Goal: Task Accomplishment & Management: Manage account settings

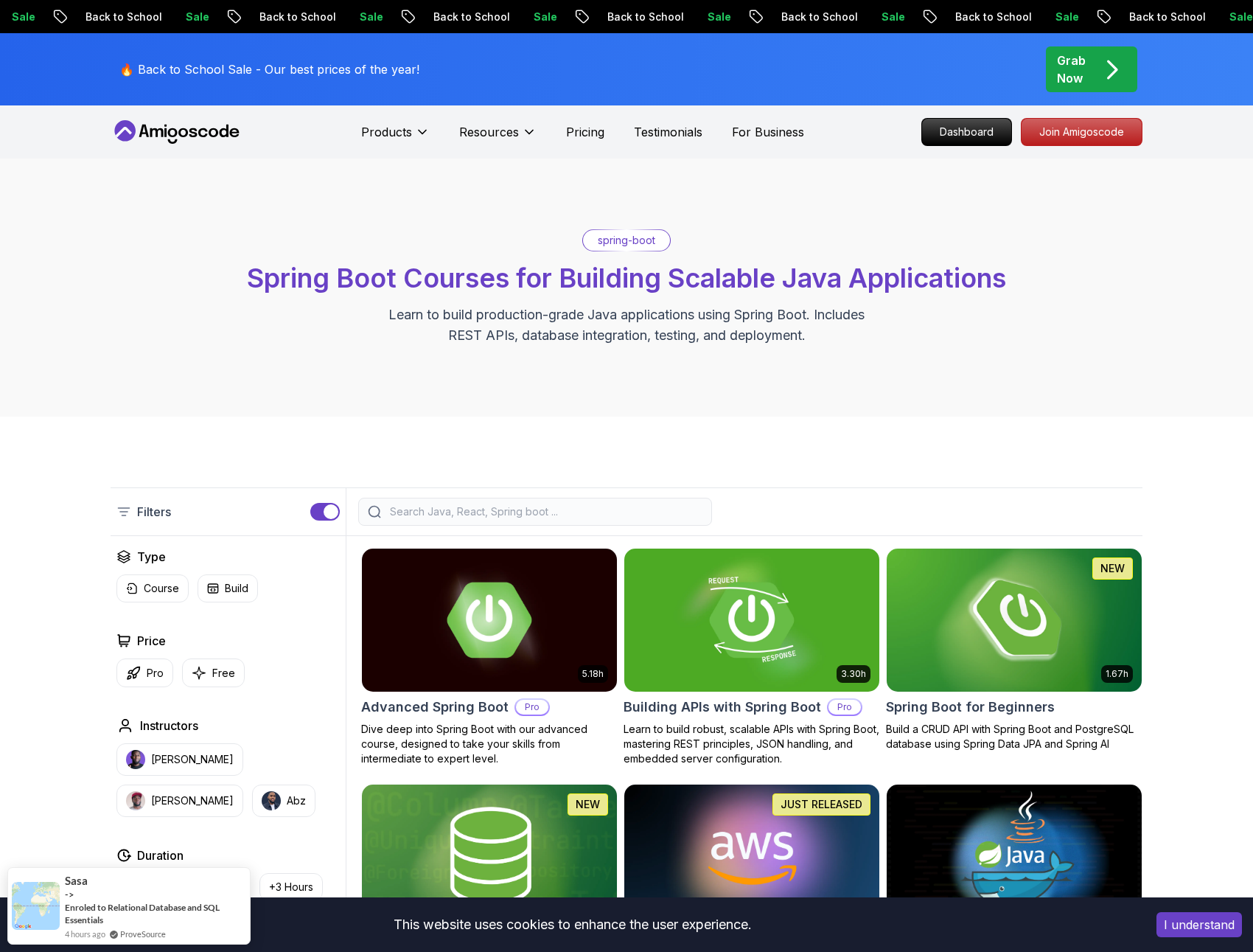
click at [151, 135] on icon at bounding box center [158, 132] width 14 height 9
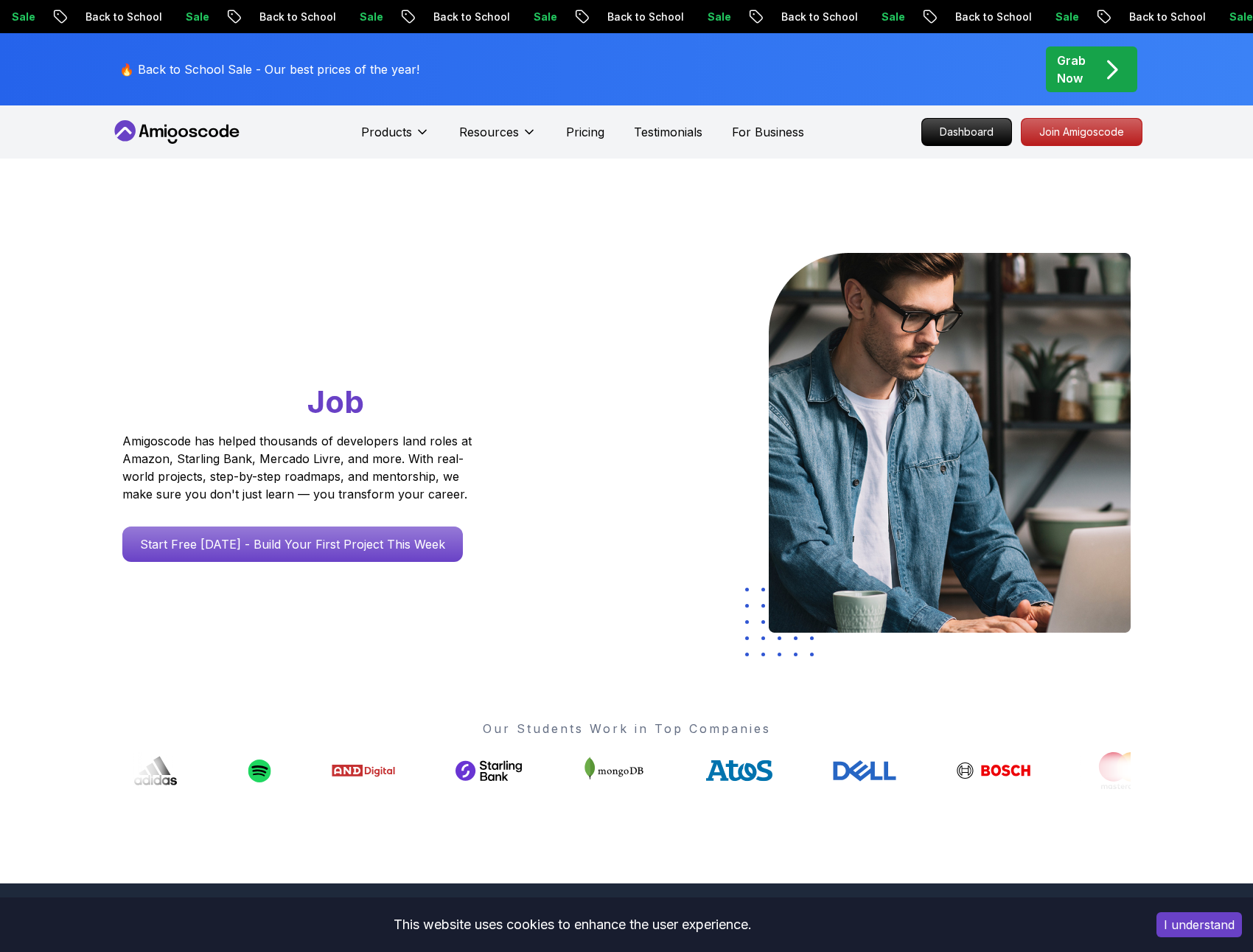
click at [151, 135] on icon at bounding box center [158, 132] width 14 height 9
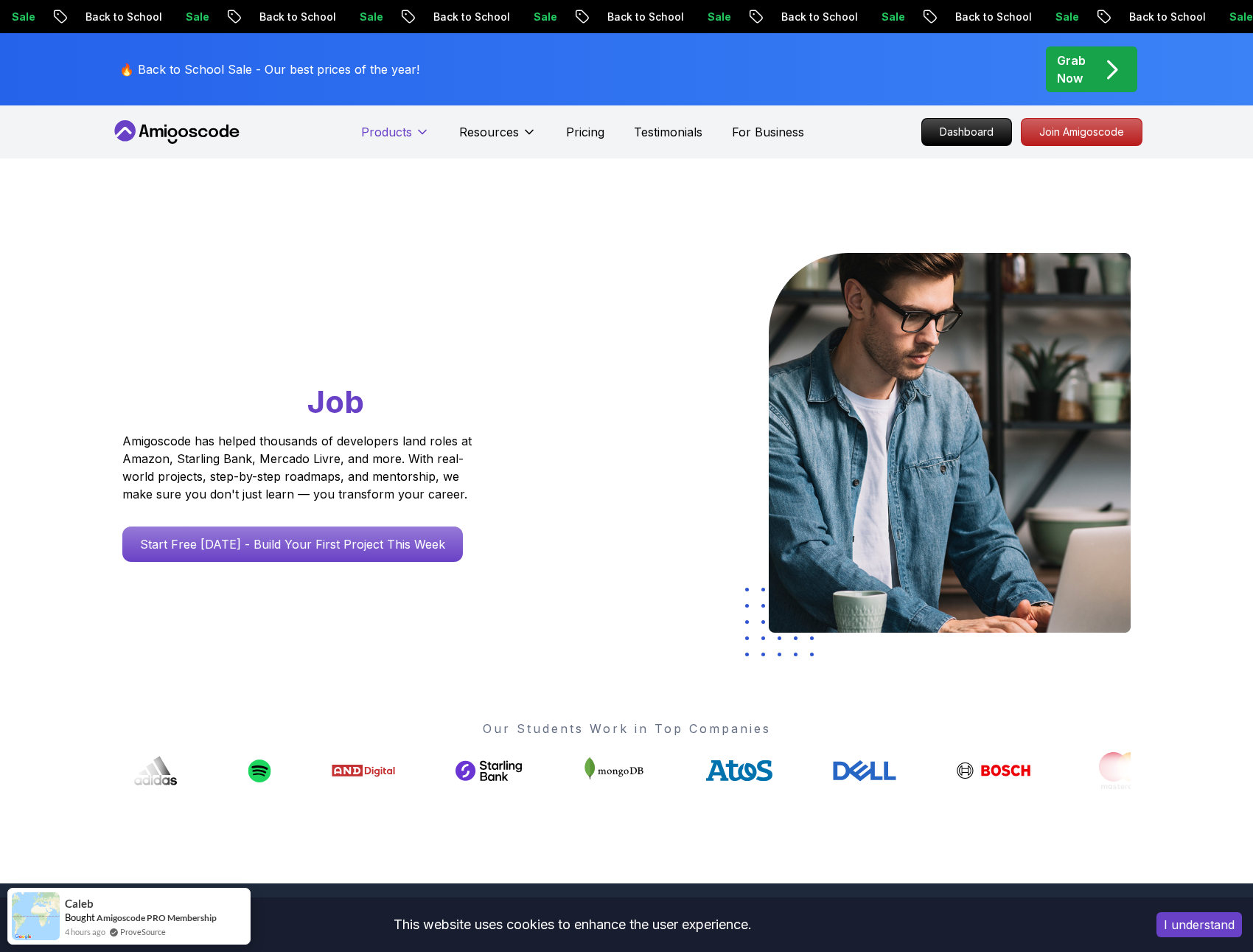
click at [418, 129] on icon at bounding box center [422, 131] width 15 height 15
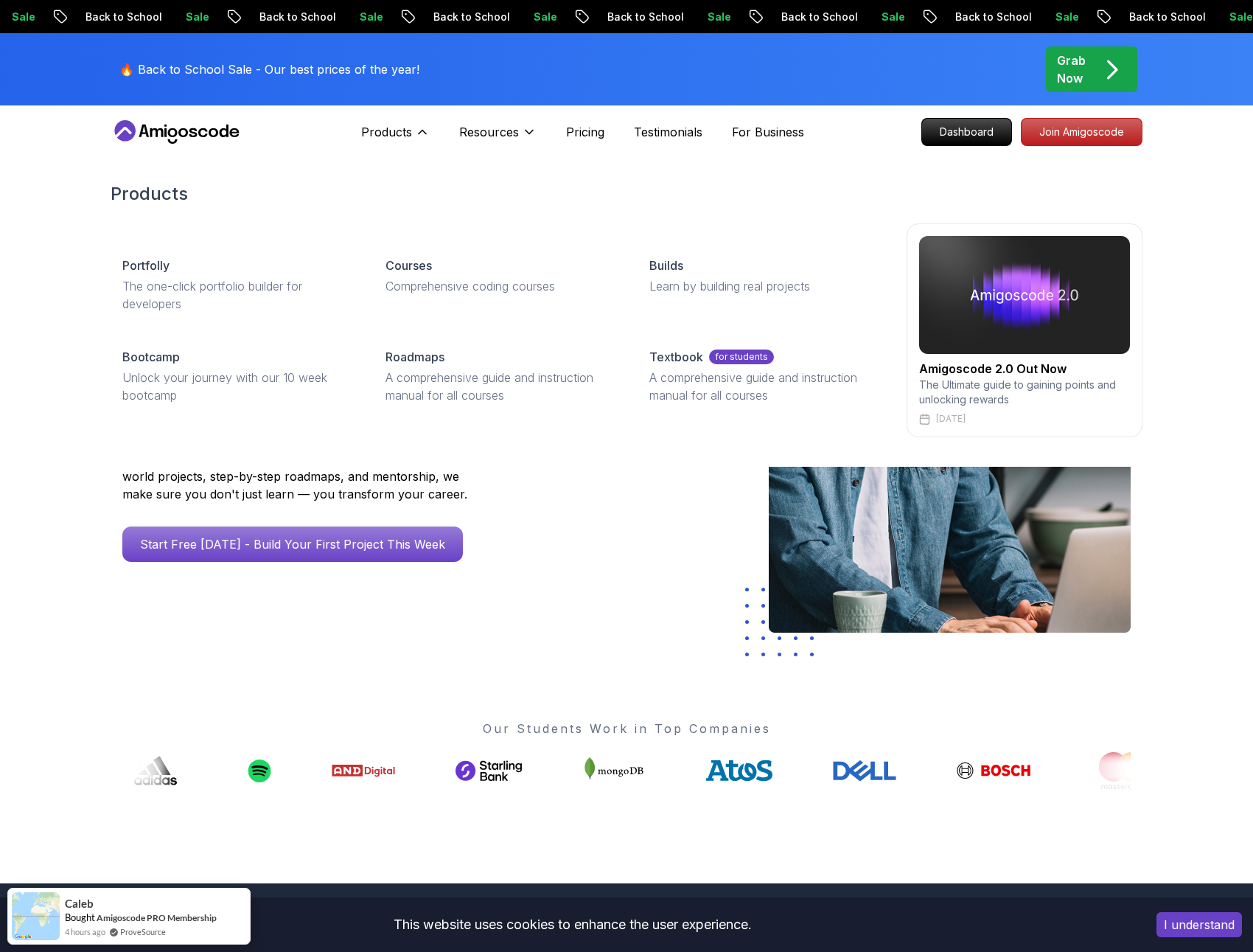
click at [407, 180] on div "Products Portfolly The one-click portfolio builder for developers Courses Compr…" at bounding box center [627, 309] width 1033 height 314
click at [519, 140] on button "Resources" at bounding box center [498, 138] width 77 height 29
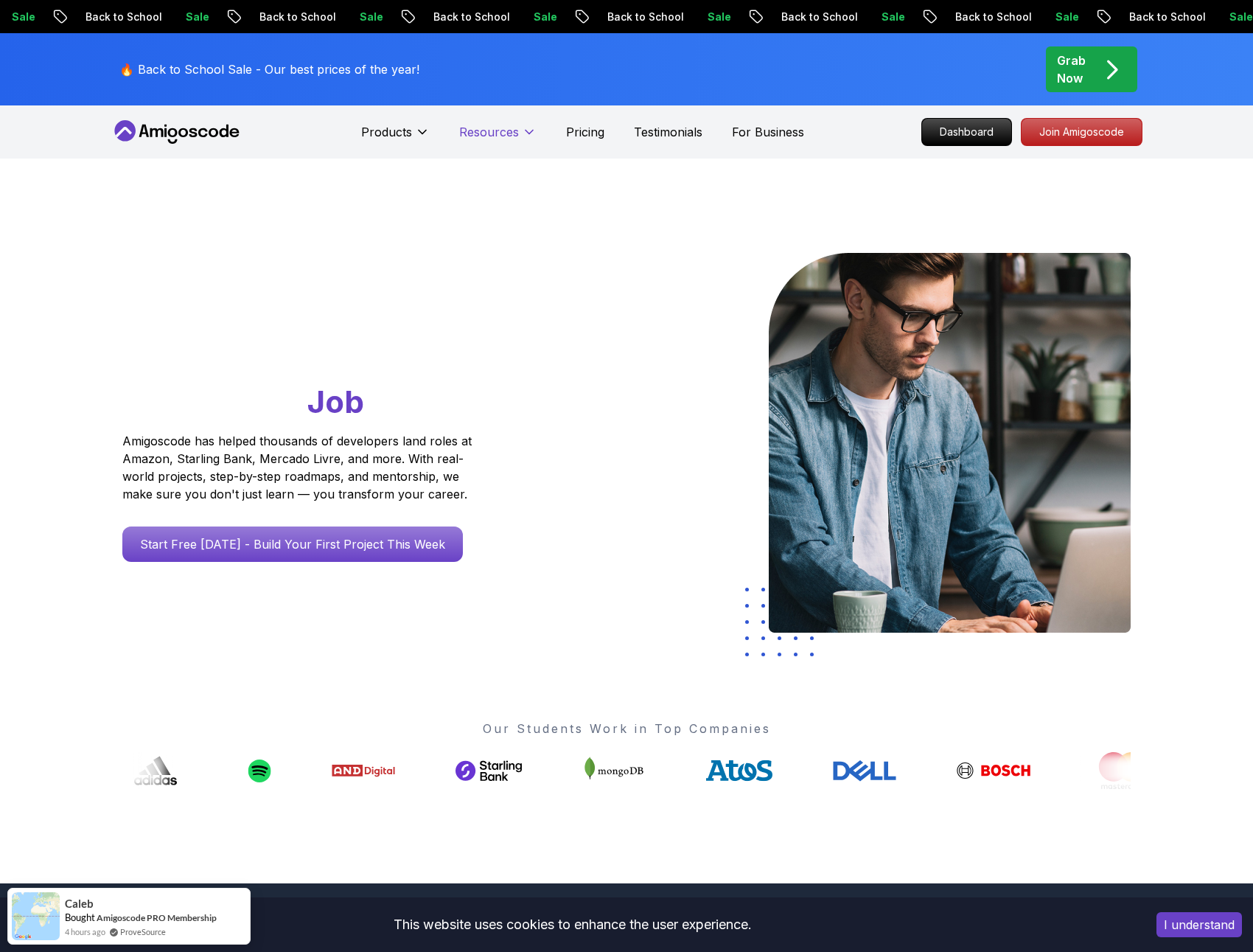
click at [519, 140] on button "Resources" at bounding box center [498, 138] width 77 height 29
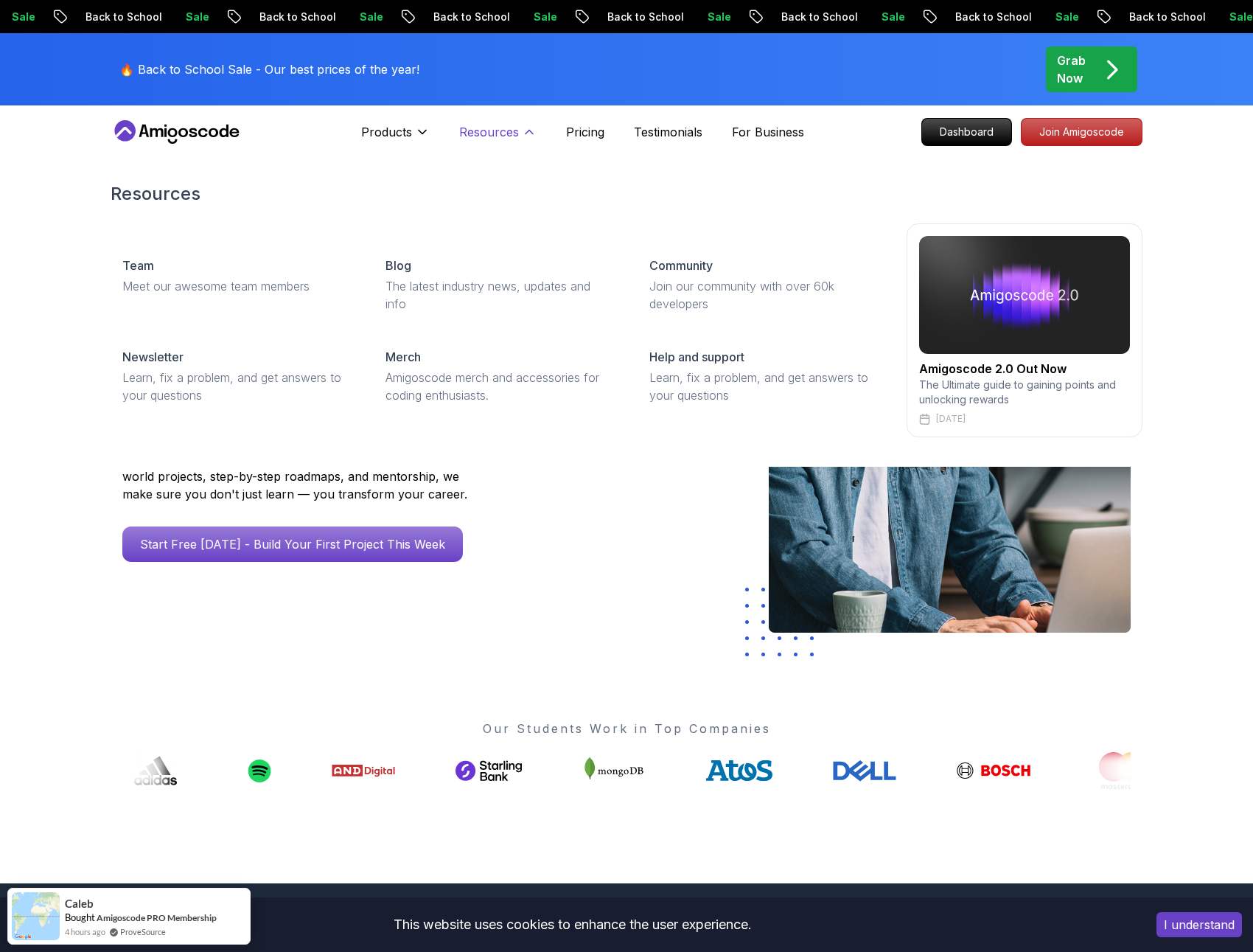
click at [519, 140] on button "Resources" at bounding box center [498, 138] width 77 height 29
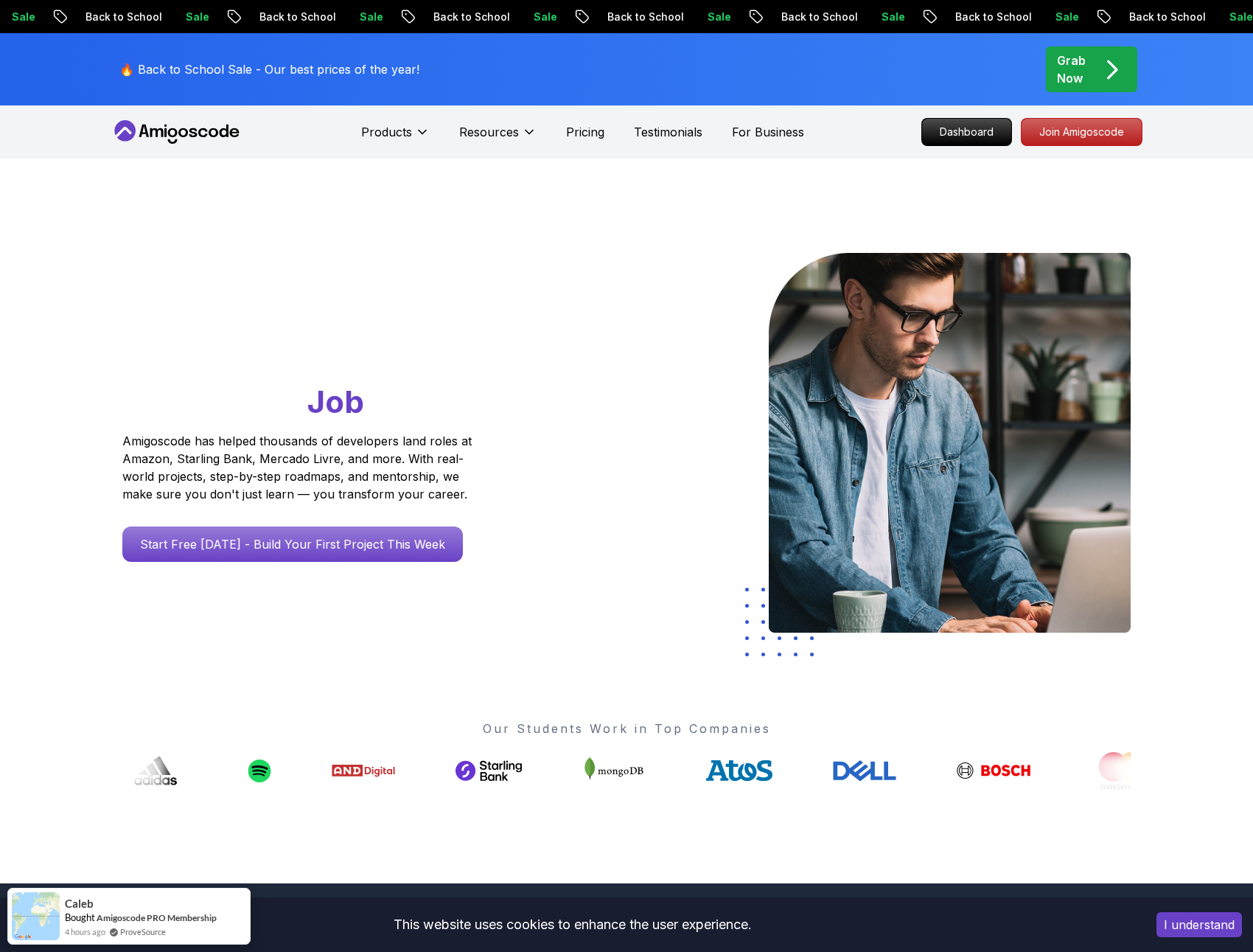
click at [171, 143] on icon at bounding box center [173, 141] width 10 height 5
click at [164, 136] on icon at bounding box center [176, 132] width 132 height 24
click at [977, 135] on p "Dashboard" at bounding box center [967, 132] width 85 height 25
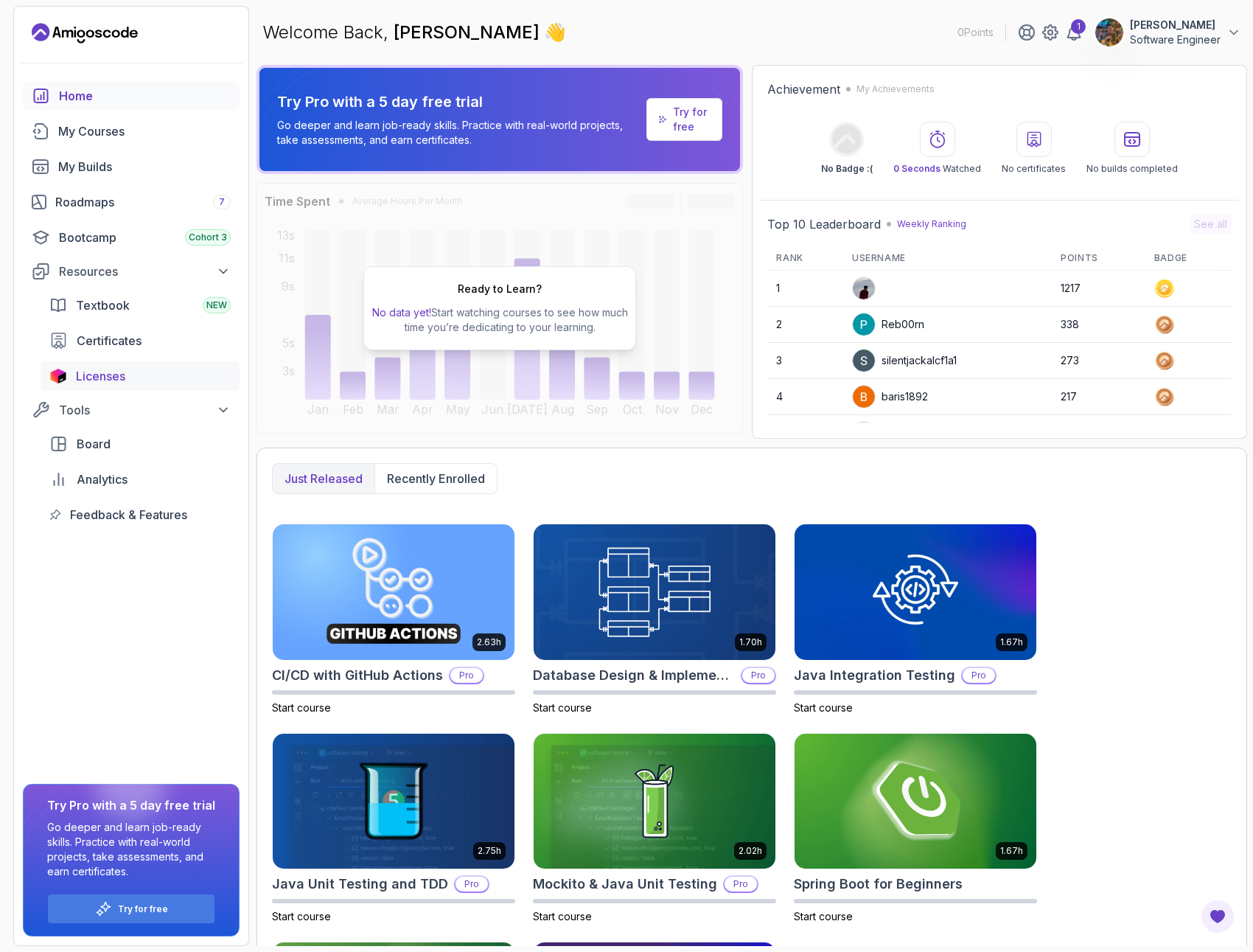
click at [115, 379] on span "Licenses" at bounding box center [101, 376] width 49 height 18
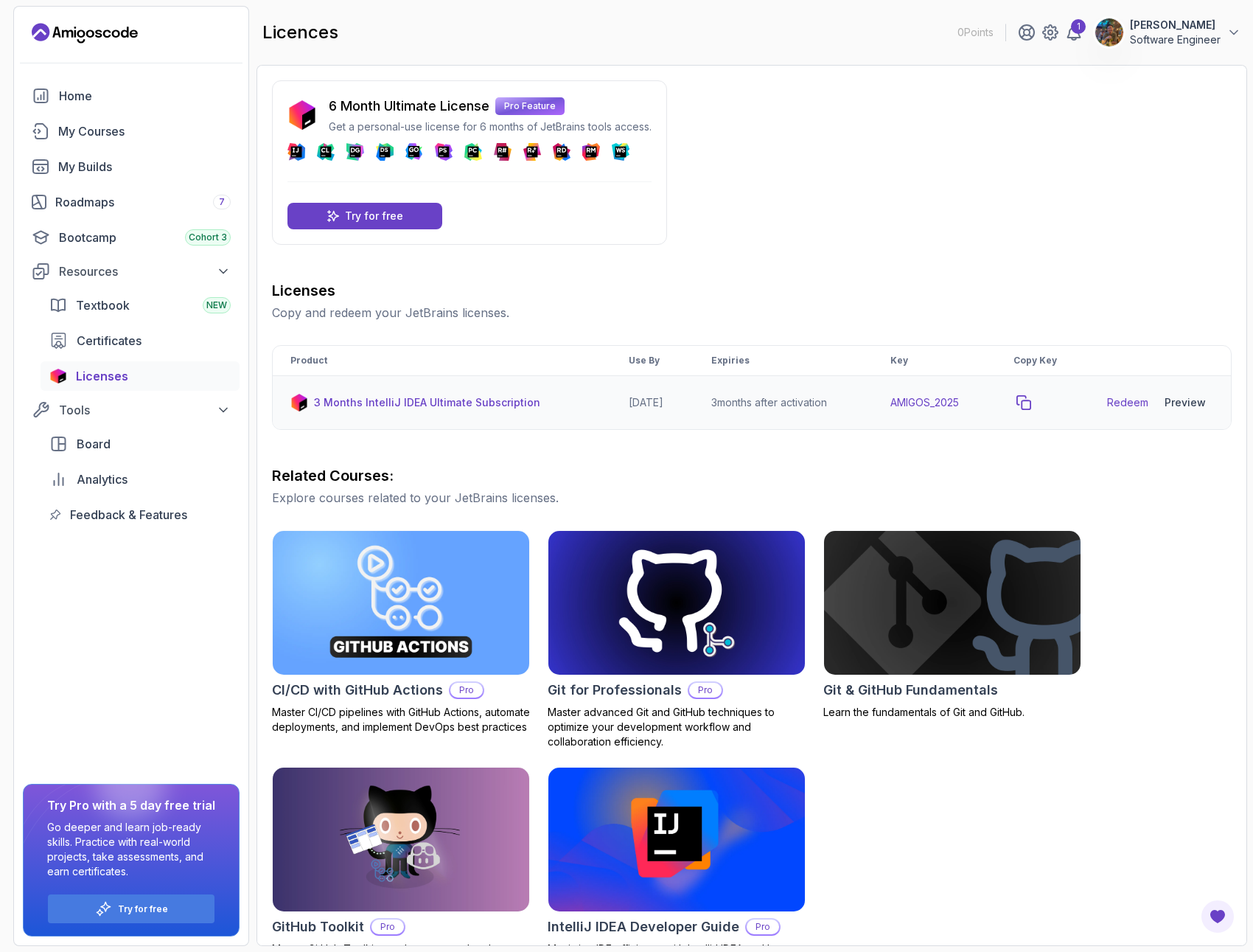
click at [1027, 404] on icon "copy-button" at bounding box center [1025, 403] width 14 height 14
click at [1129, 405] on link "Redeem" at bounding box center [1128, 402] width 41 height 15
click at [1032, 405] on icon "copy-button" at bounding box center [1024, 402] width 15 height 15
